Goal: Transaction & Acquisition: Purchase product/service

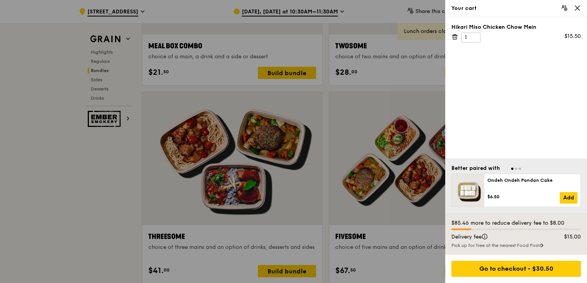
scroll to position [1188, 0]
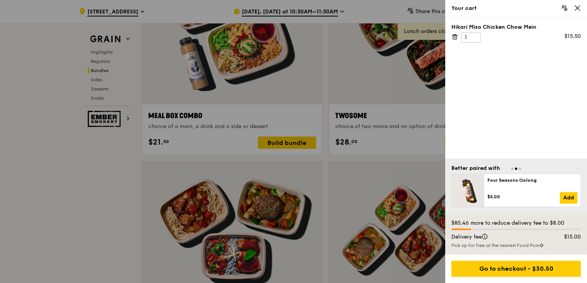
click at [578, 10] on icon at bounding box center [577, 8] width 7 height 7
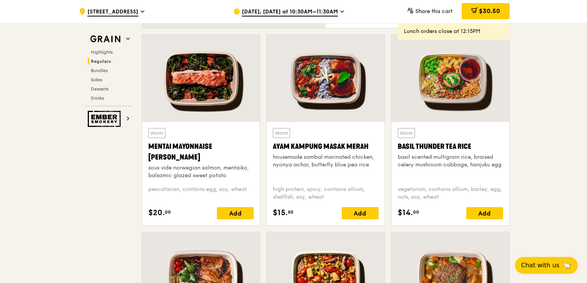
scroll to position [690, 0]
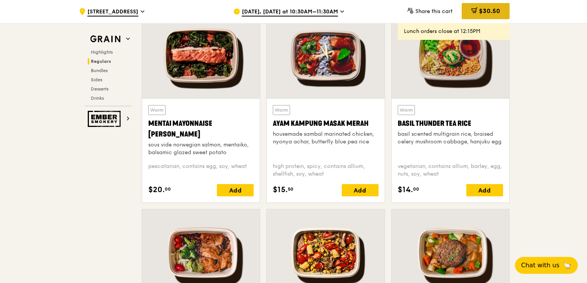
click at [494, 14] on span "$30.50" at bounding box center [489, 10] width 21 height 7
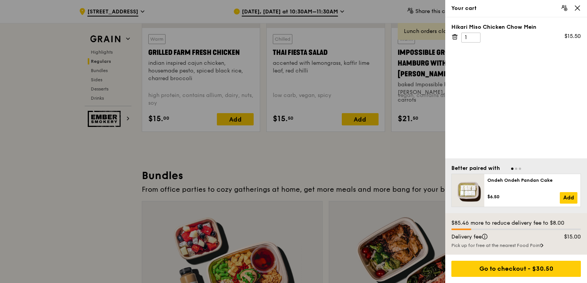
scroll to position [1073, 0]
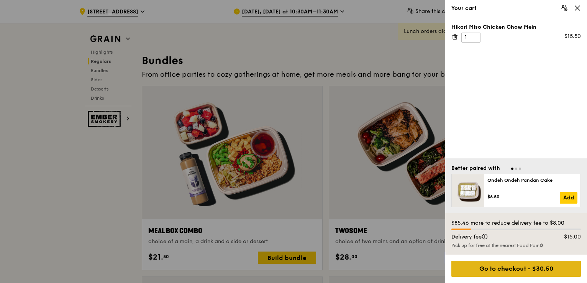
click at [526, 266] on div "Go to checkout - $30.50" at bounding box center [517, 269] width 130 height 16
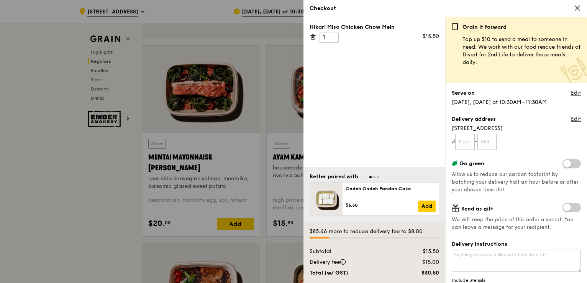
scroll to position [652, 0]
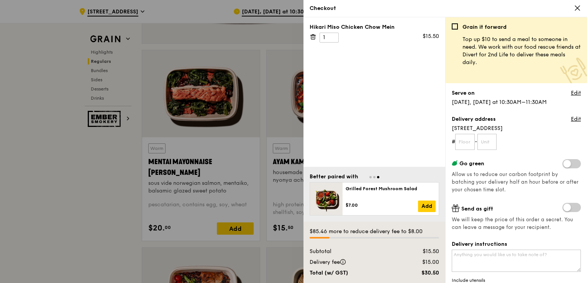
click at [240, 24] on div at bounding box center [293, 141] width 587 height 283
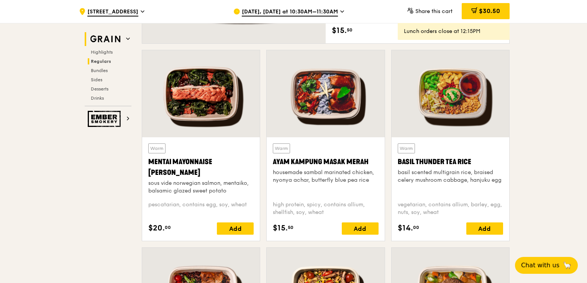
click at [113, 40] on img at bounding box center [105, 39] width 35 height 14
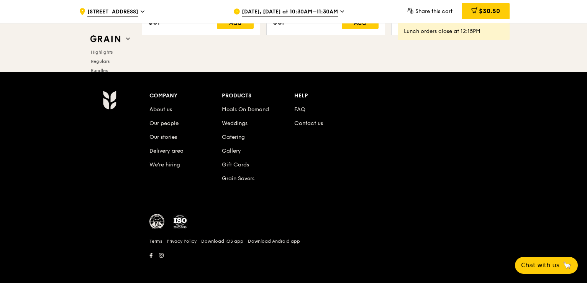
scroll to position [3203, 0]
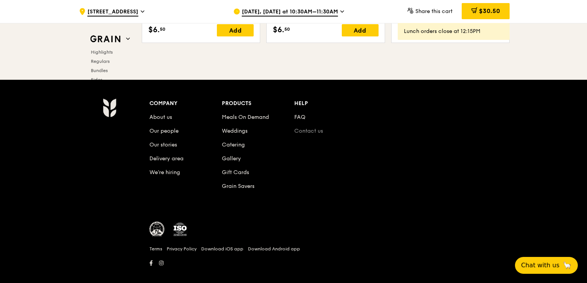
click at [311, 128] on link "Contact us" at bounding box center [308, 131] width 29 height 7
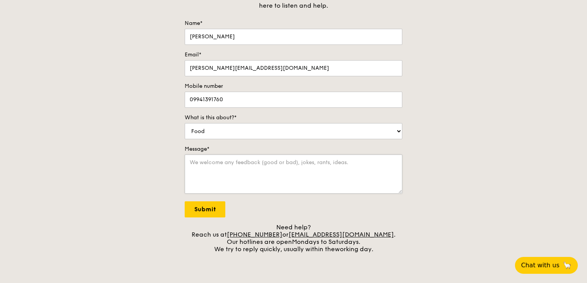
scroll to position [153, 0]
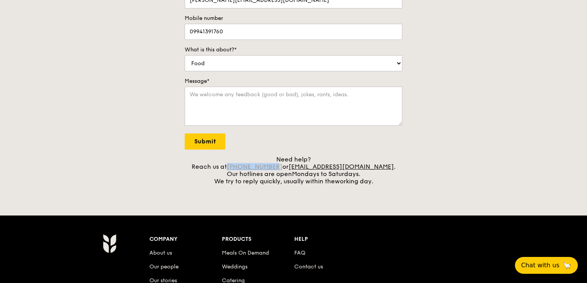
drag, startPoint x: 291, startPoint y: 166, endPoint x: 247, endPoint y: 166, distance: 44.5
click at [247, 166] on div "Need help? Reach us at [PHONE_NUMBER] or [EMAIL_ADDRESS][DOMAIN_NAME] . Our hot…" at bounding box center [294, 170] width 218 height 29
copy link "[PHONE_NUMBER]"
